Goal: Navigation & Orientation: Find specific page/section

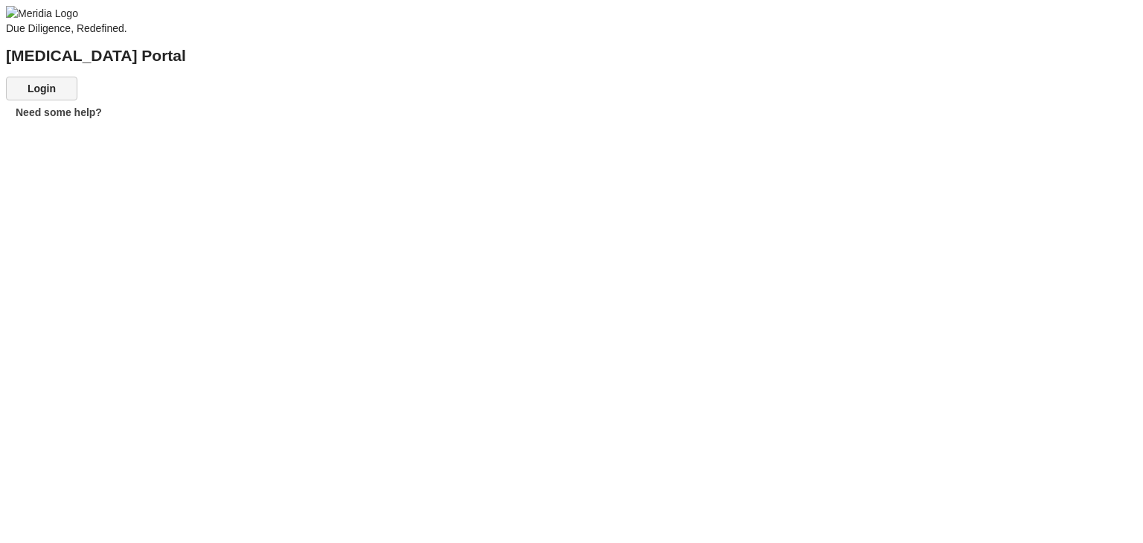
click at [77, 100] on button "Login" at bounding box center [41, 89] width 71 height 24
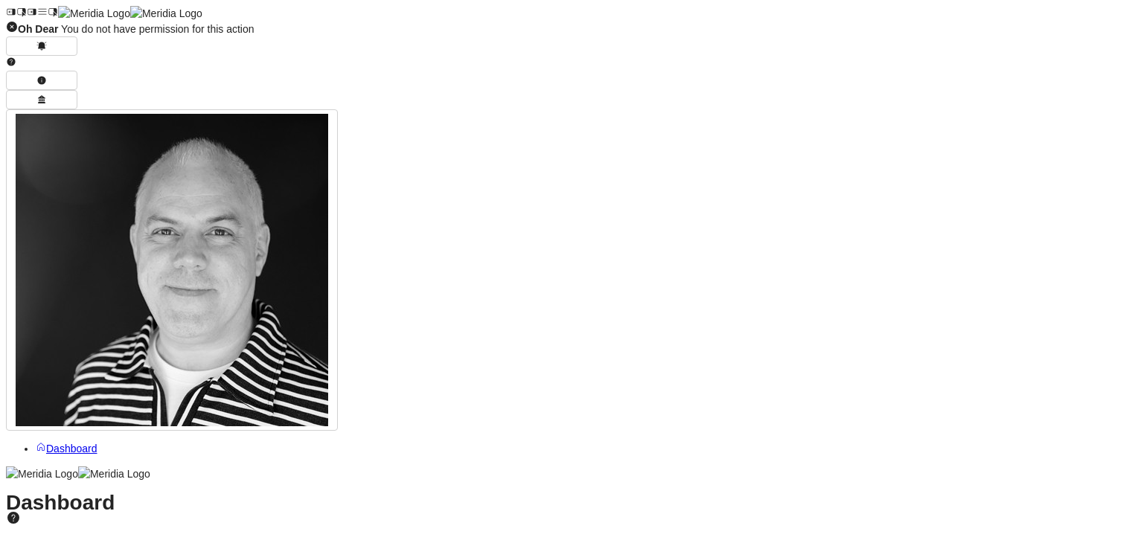
click at [37, 17] on icon at bounding box center [42, 12] width 10 height 10
click at [89, 443] on span "Dashboard" at bounding box center [71, 449] width 51 height 12
click at [47, 95] on icon "button" at bounding box center [41, 100] width 10 height 10
